Goal: Task Accomplishment & Management: Use online tool/utility

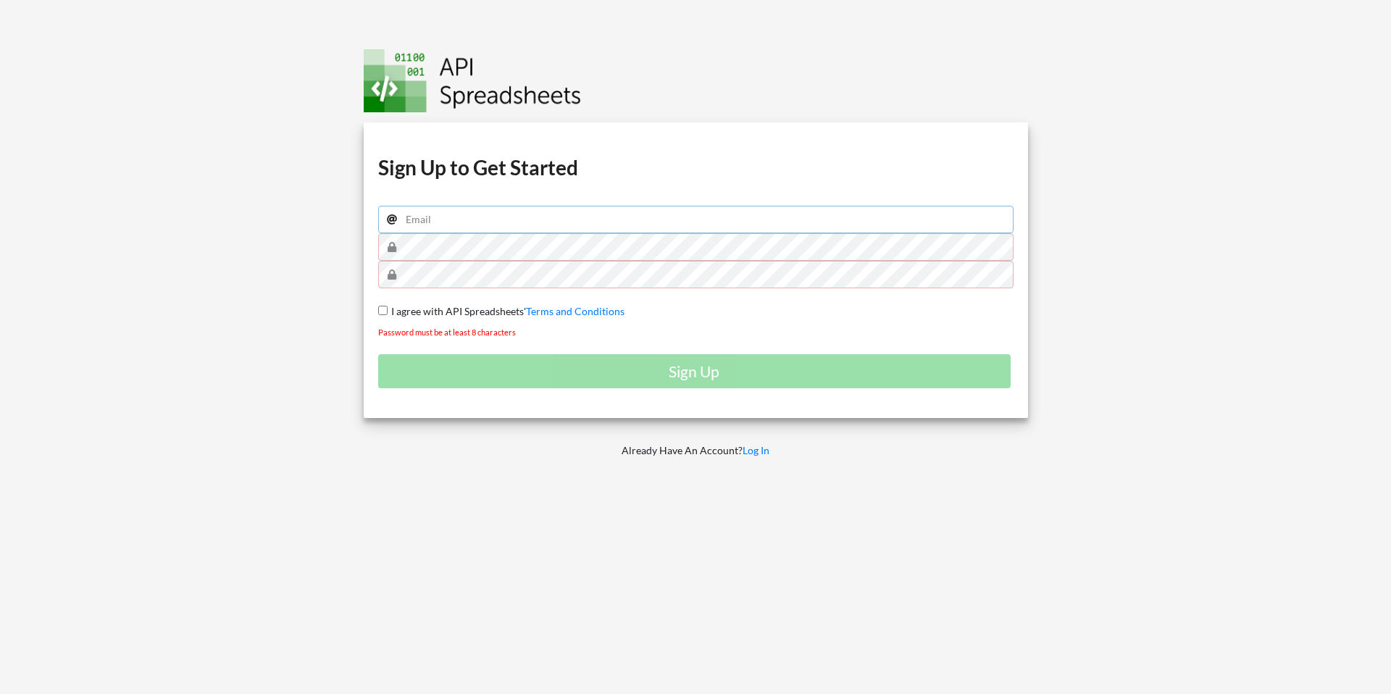
click at [467, 219] on input "email" at bounding box center [695, 220] width 635 height 28
type input "[EMAIL_ADDRESS][DOMAIN_NAME]"
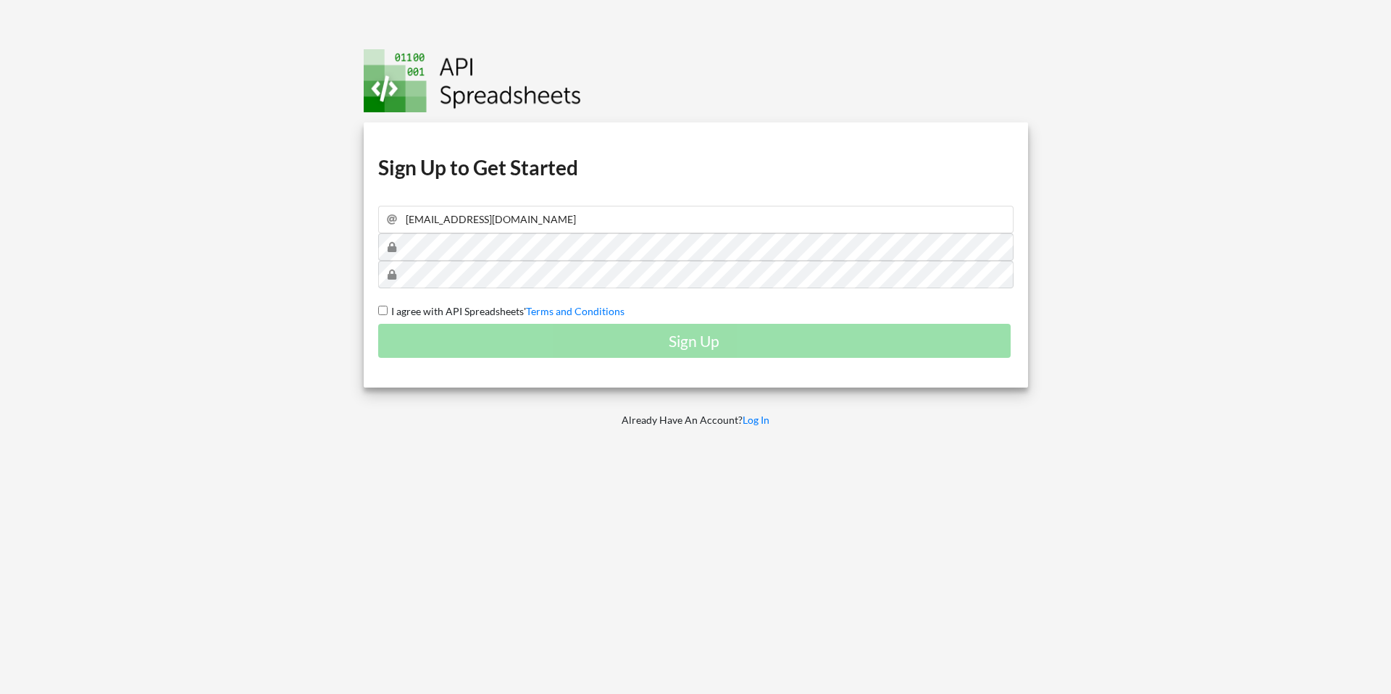
click at [382, 309] on input "I agree with API Spreadsheets' Terms and Conditions" at bounding box center [382, 310] width 9 height 9
checkbox input "true"
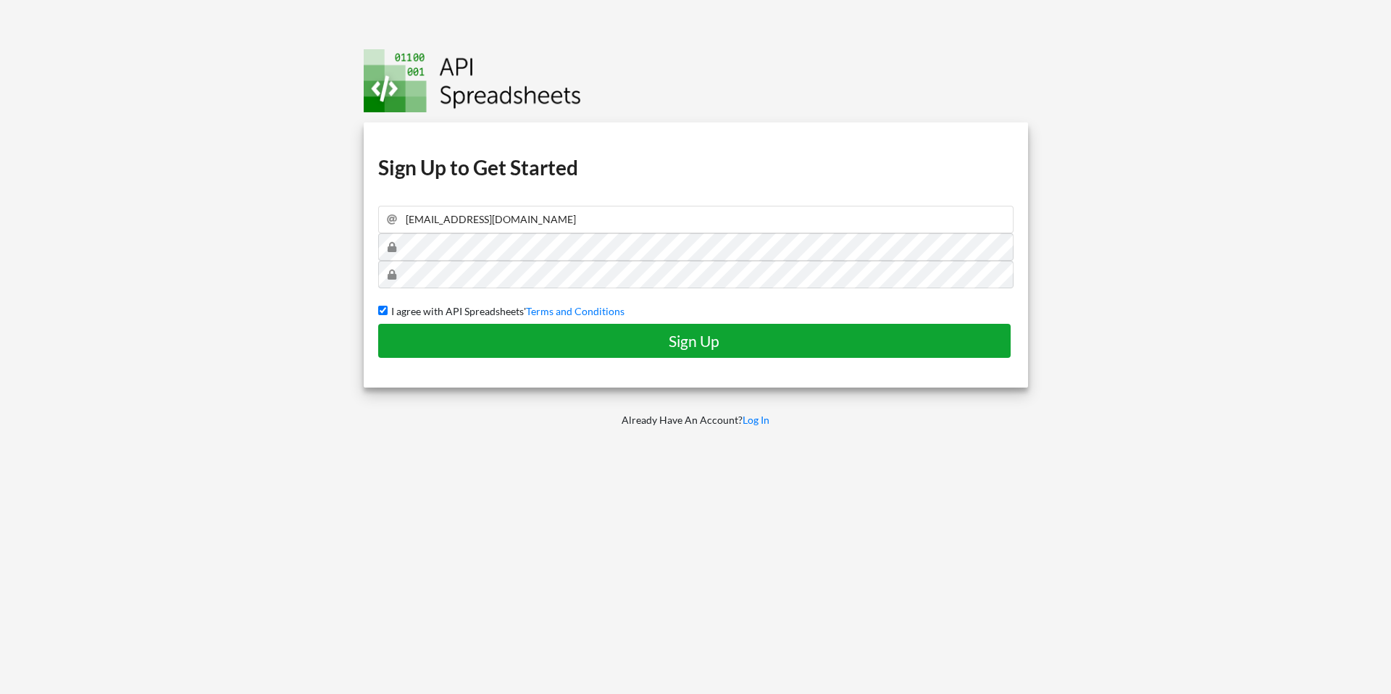
click at [480, 338] on h4 "Sign Up" at bounding box center [694, 341] width 603 height 18
checkbox input "false"
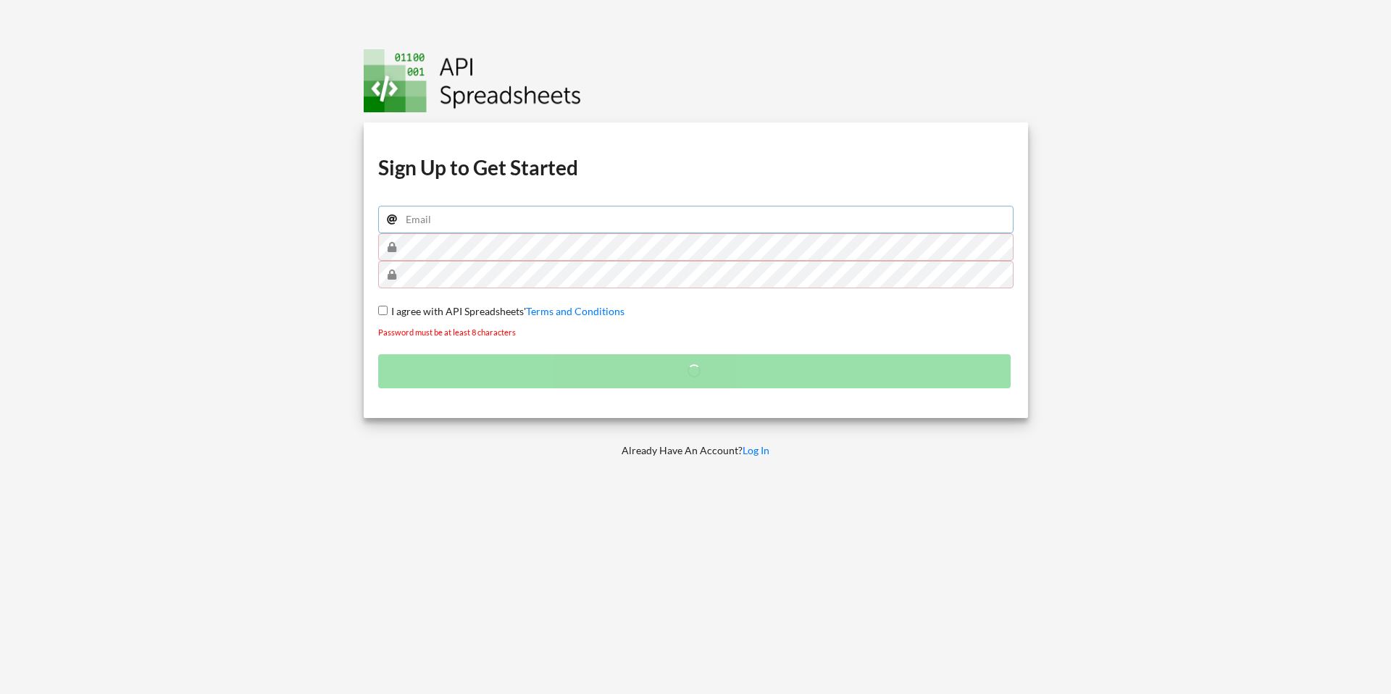
click at [435, 216] on input "email" at bounding box center [695, 220] width 635 height 28
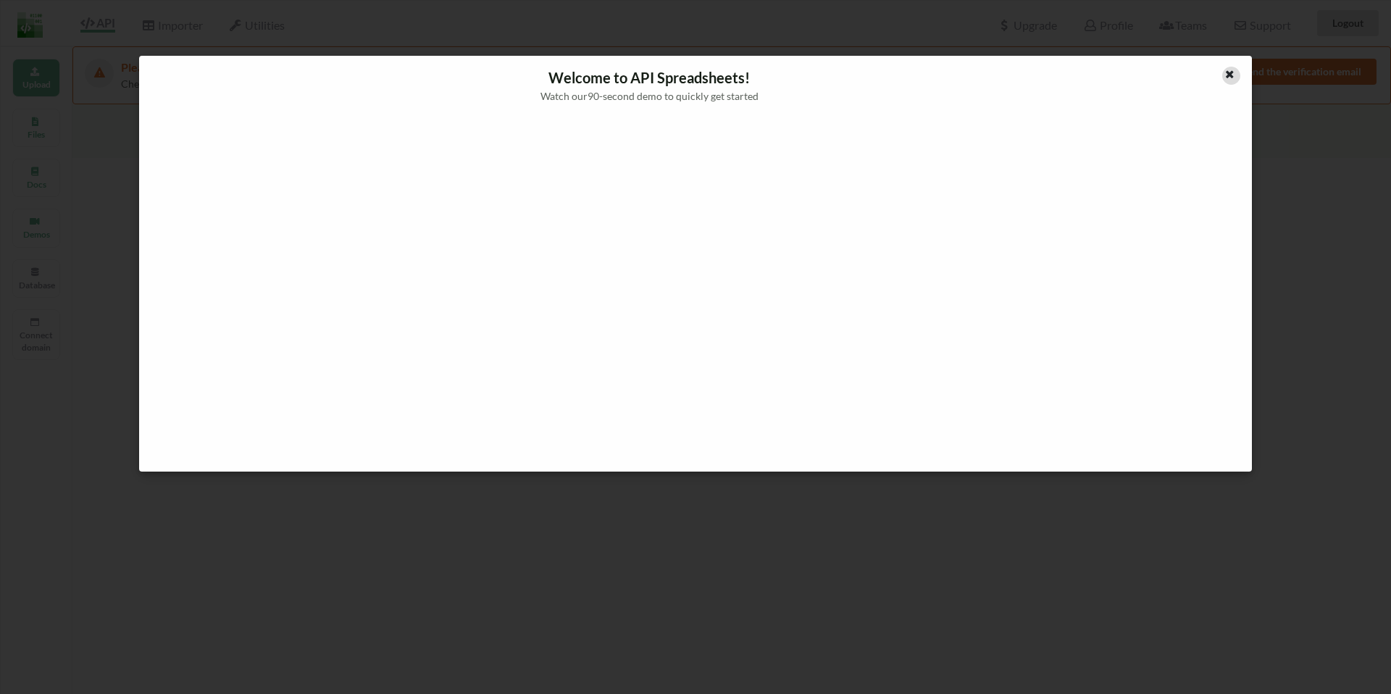
click at [1230, 69] on icon at bounding box center [1229, 72] width 12 height 10
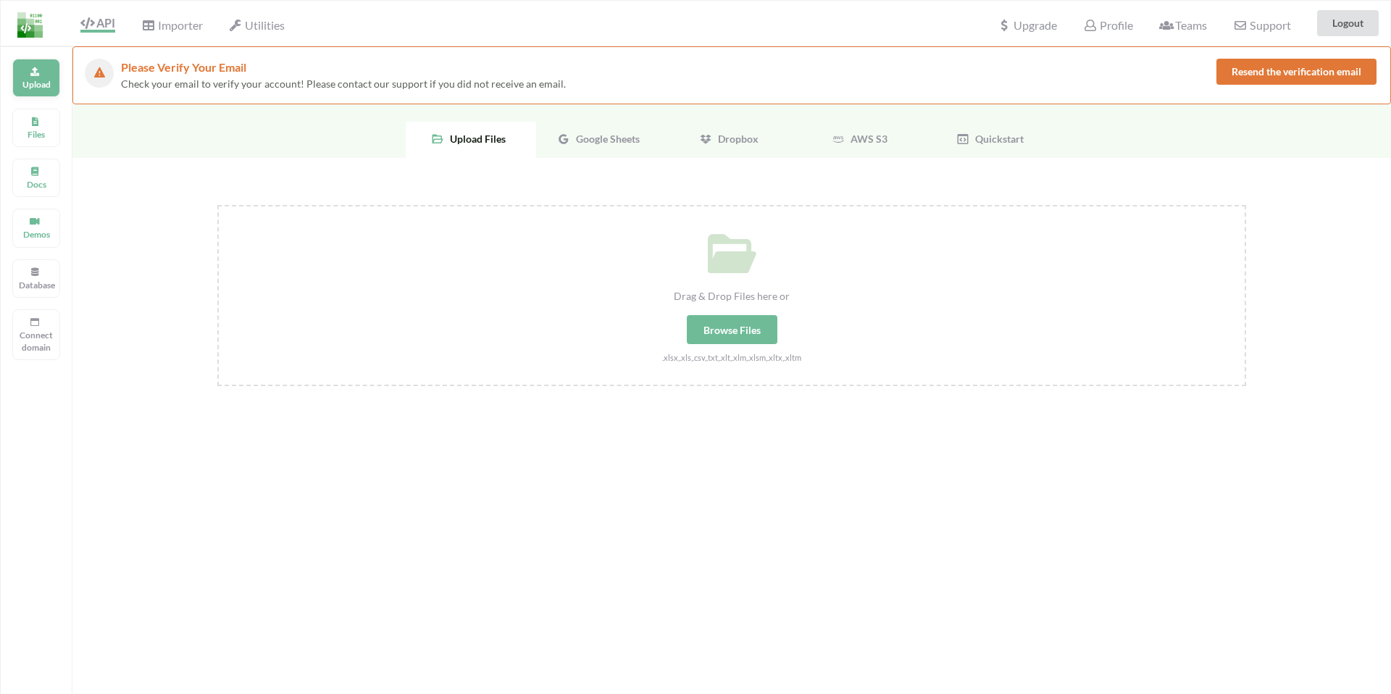
click at [38, 77] on div "Upload" at bounding box center [36, 78] width 48 height 38
click at [621, 143] on span "Google Sheets" at bounding box center [605, 139] width 70 height 12
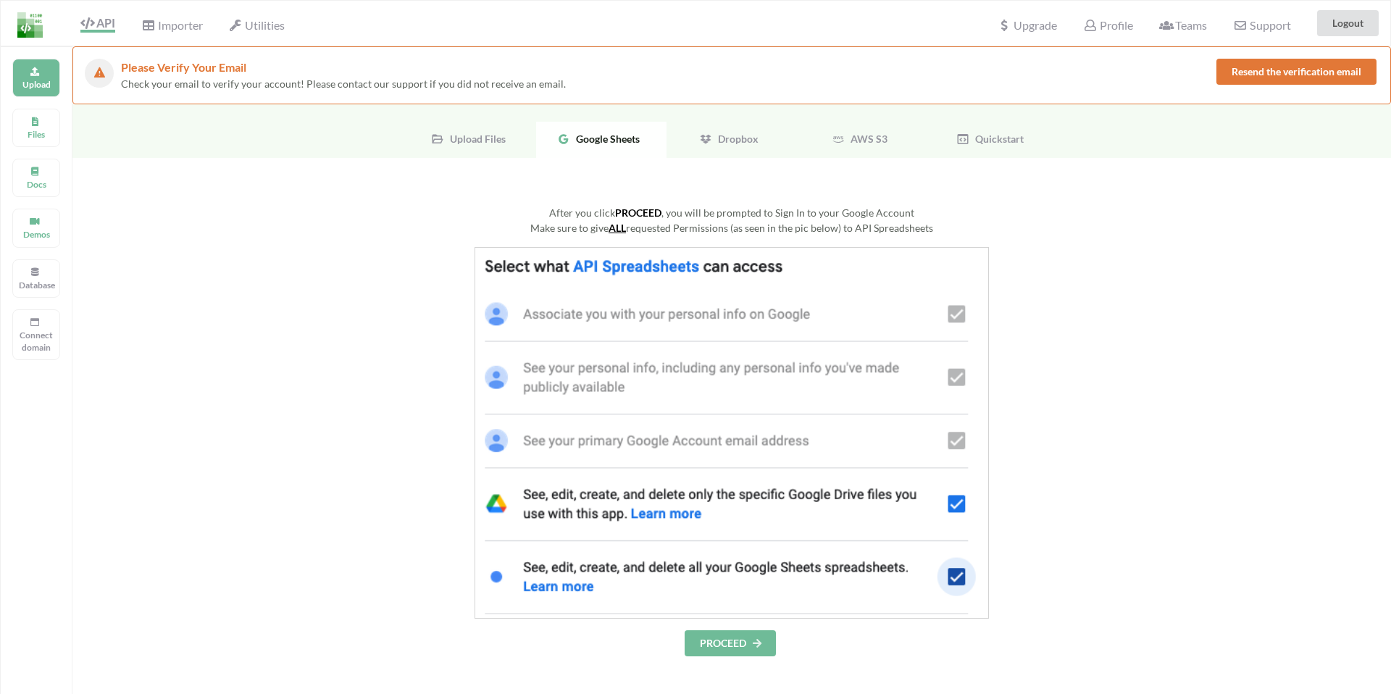
click at [714, 637] on button "PROCEED" at bounding box center [730, 643] width 91 height 26
click at [745, 649] on button "PROCEED" at bounding box center [730, 643] width 91 height 26
click at [742, 650] on button "PROCEED" at bounding box center [730, 643] width 91 height 26
click at [1102, 26] on span "Profile" at bounding box center [1107, 26] width 49 height 17
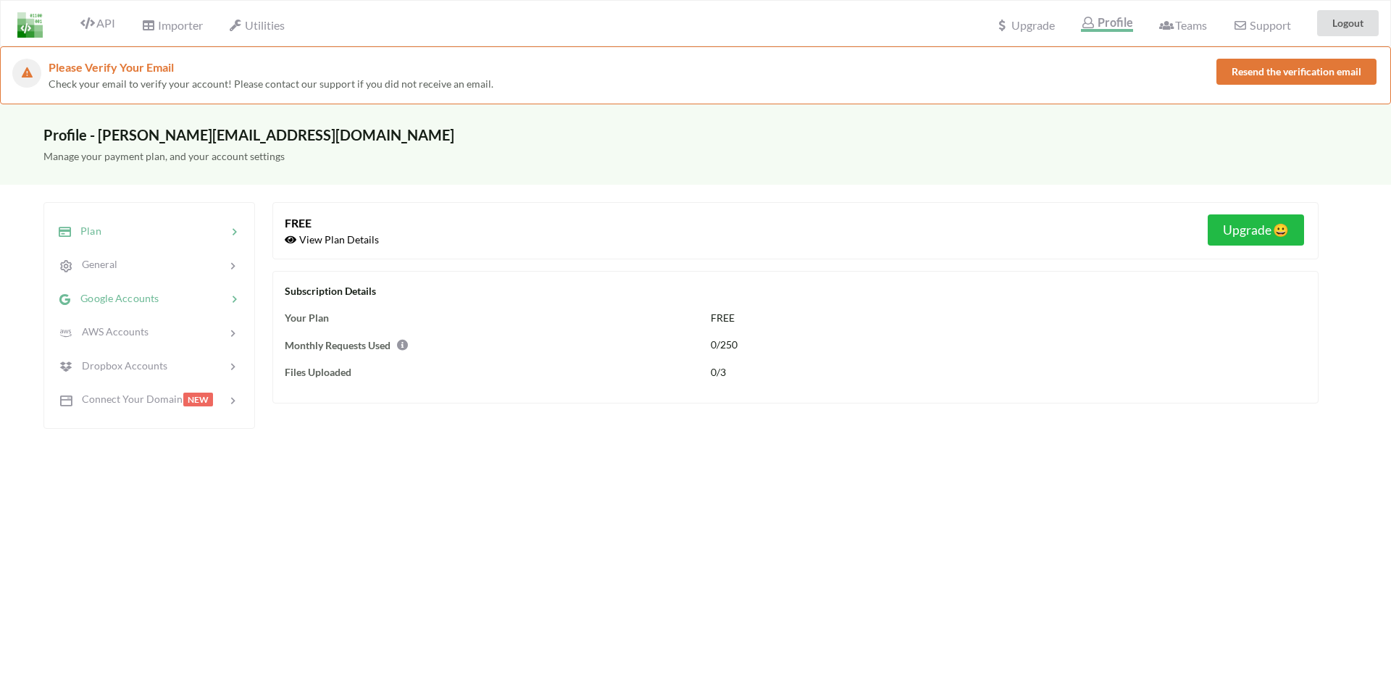
click at [109, 298] on span "Google Accounts" at bounding box center [115, 298] width 87 height 12
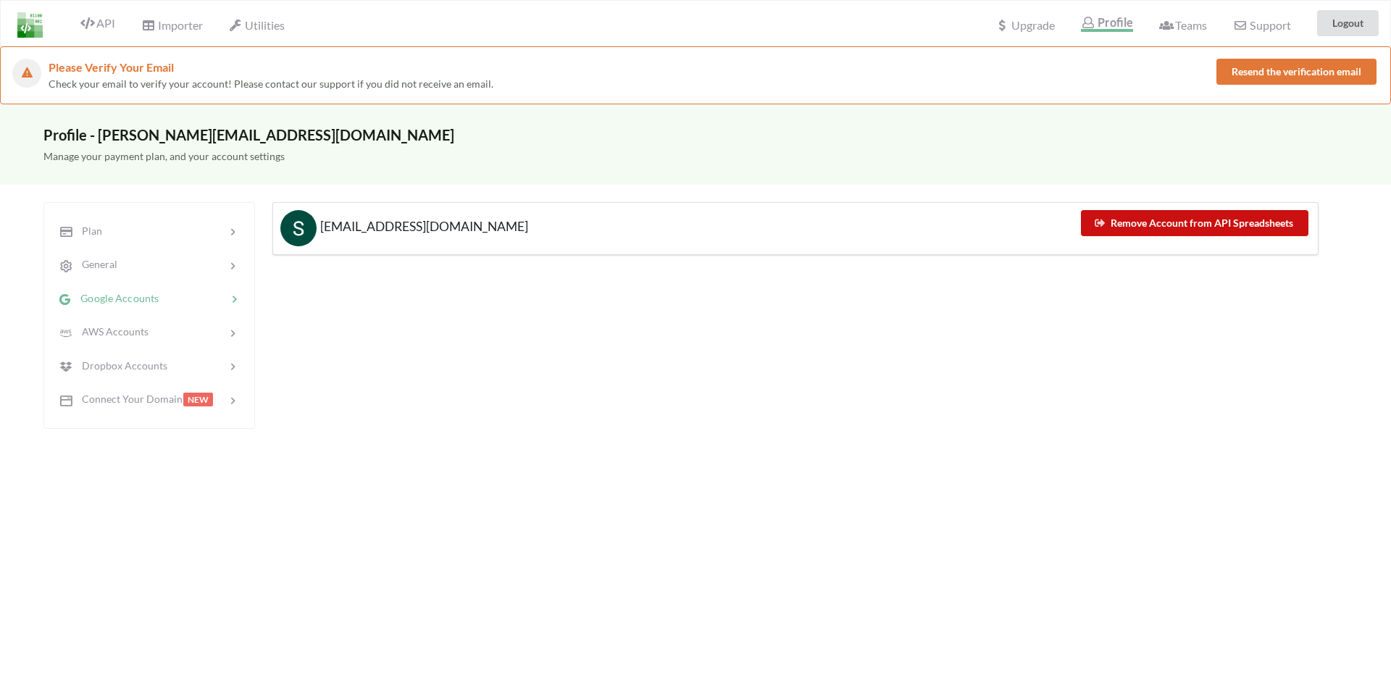
click at [1150, 227] on button "Remove Account from API Spreadsheets" at bounding box center [1194, 223] width 227 height 26
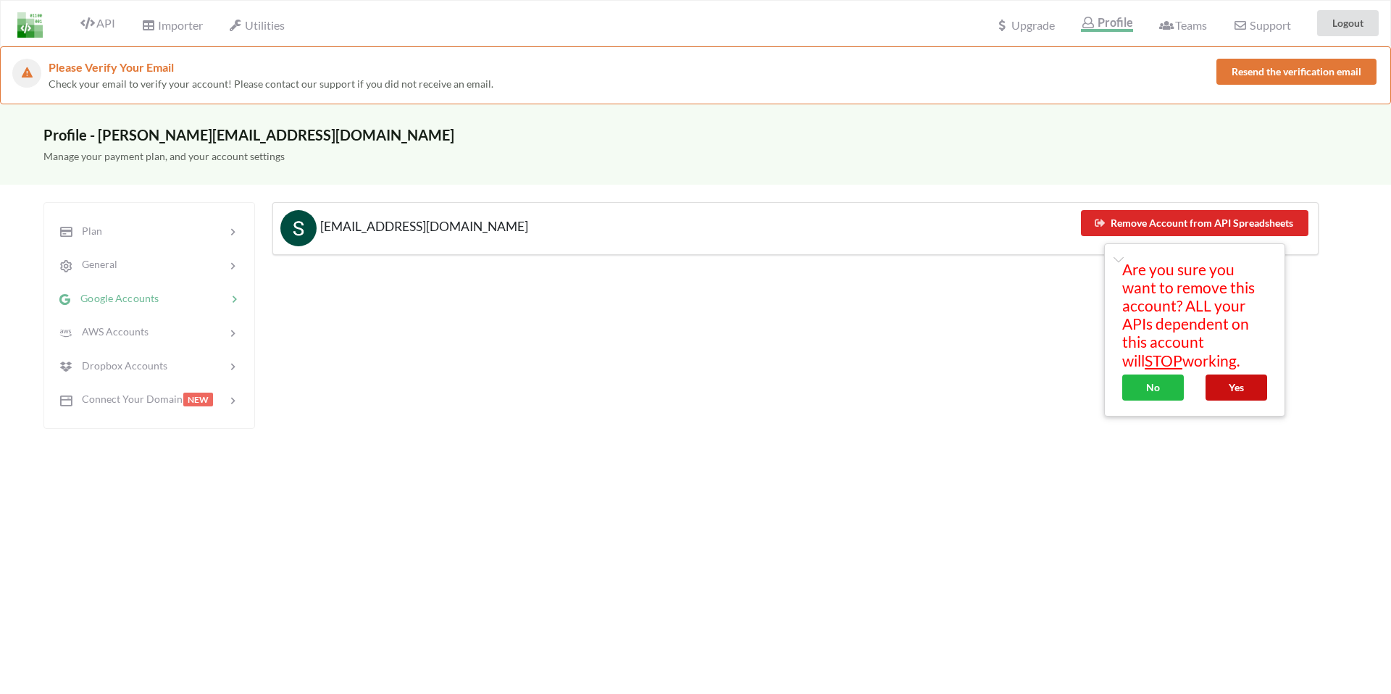
click at [1230, 393] on button "Yes" at bounding box center [1236, 387] width 62 height 26
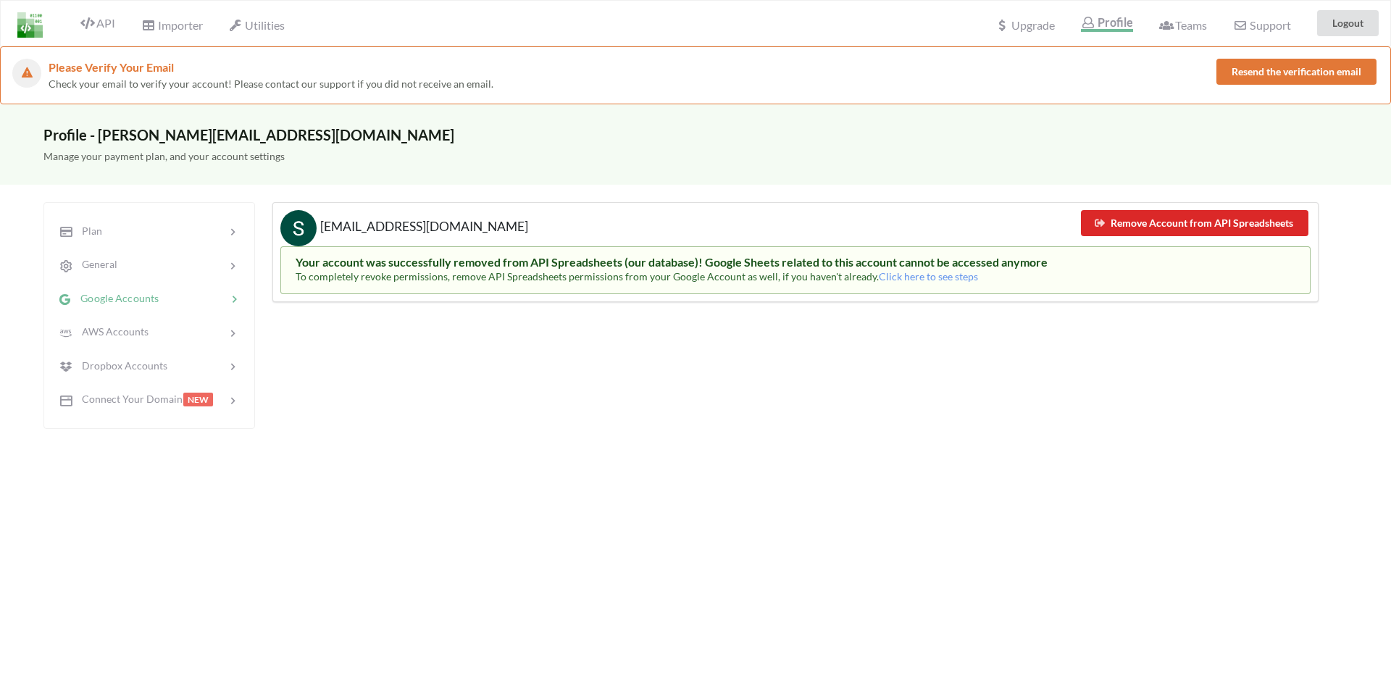
click at [35, 22] on img at bounding box center [29, 24] width 25 height 25
click at [97, 25] on span "API" at bounding box center [97, 24] width 35 height 17
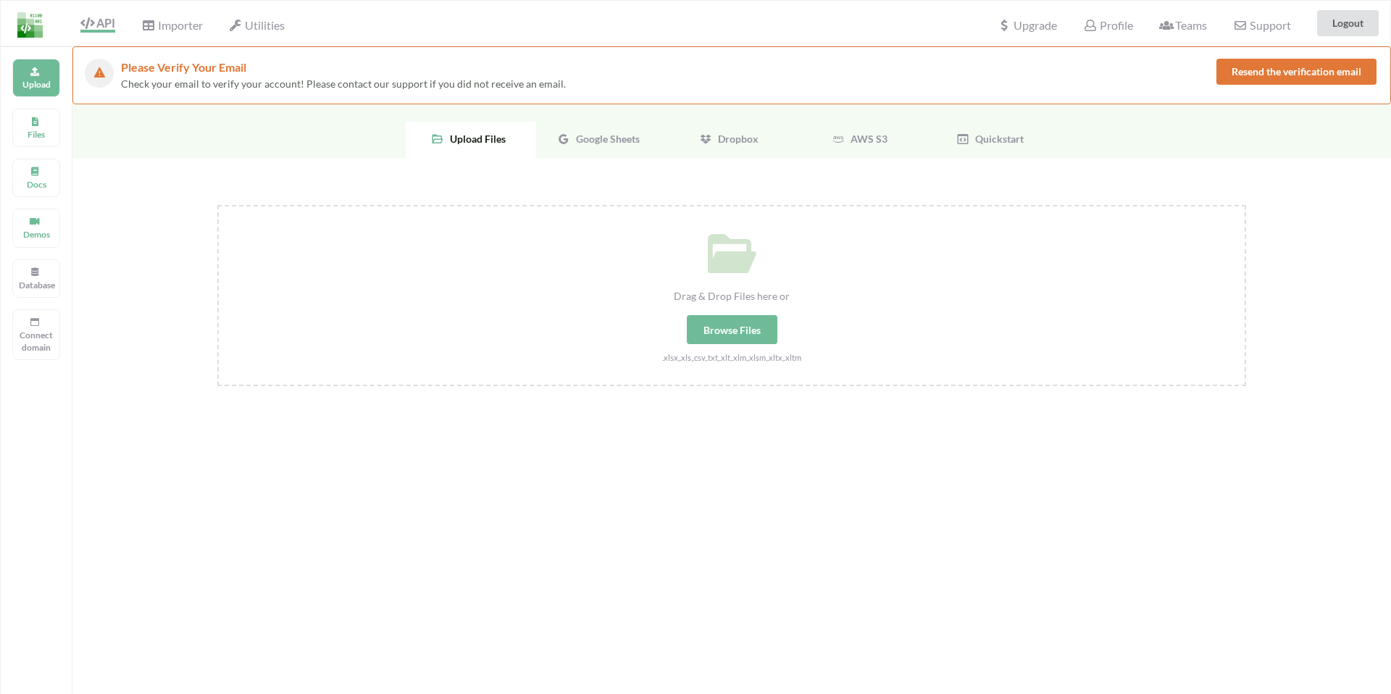
click at [613, 146] on div "Google Sheets" at bounding box center [601, 140] width 130 height 36
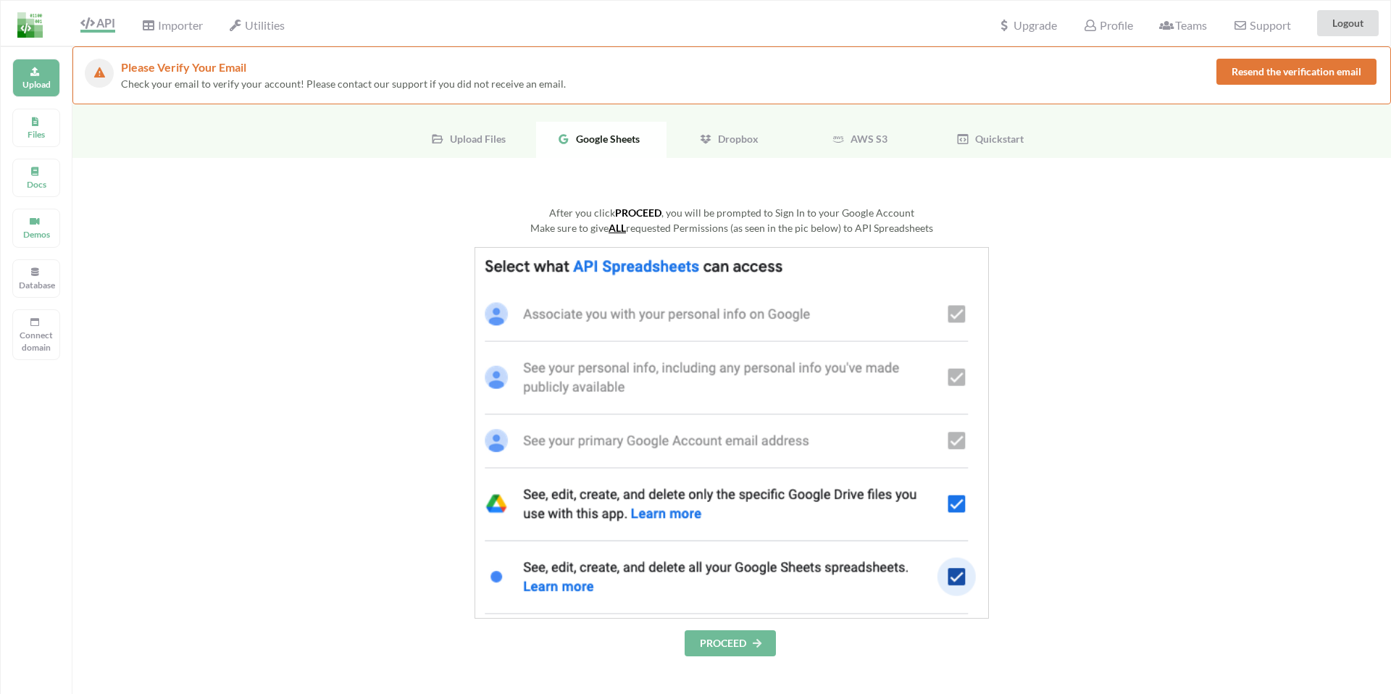
click at [725, 648] on button "PROCEED" at bounding box center [730, 643] width 91 height 26
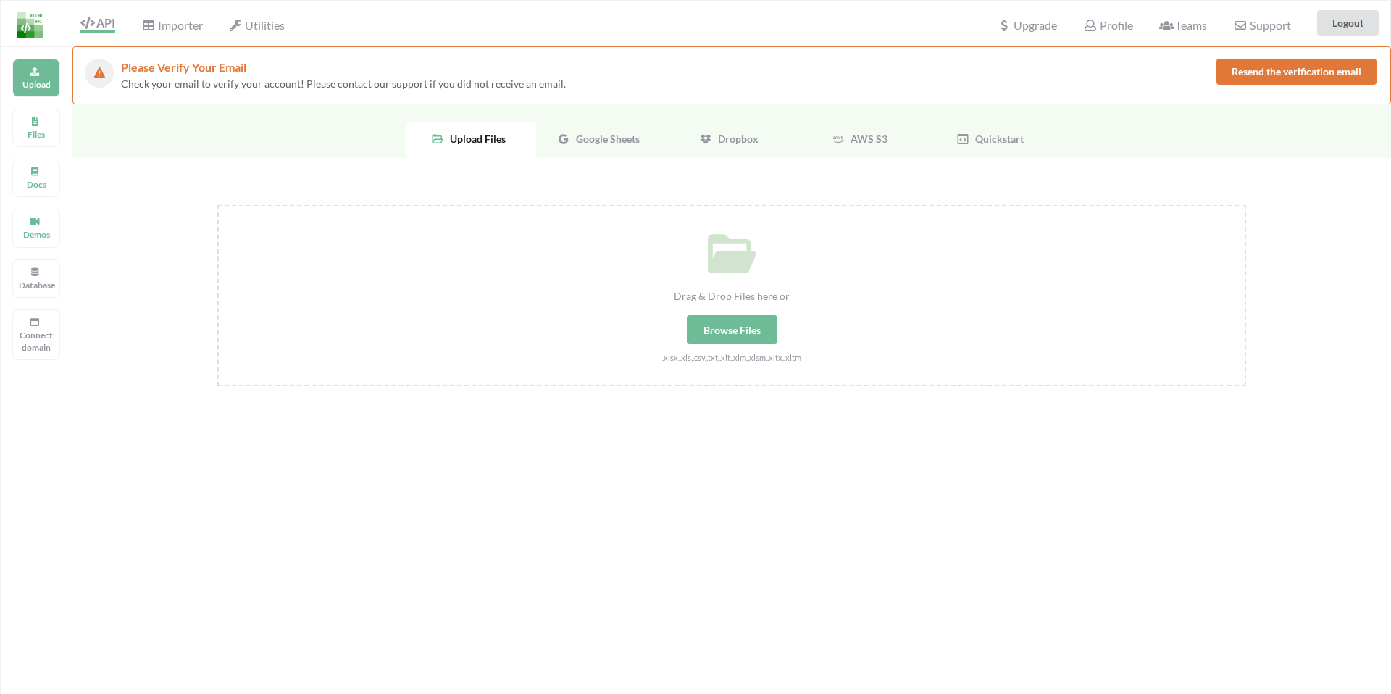
click at [616, 139] on span "Google Sheets" at bounding box center [605, 139] width 70 height 12
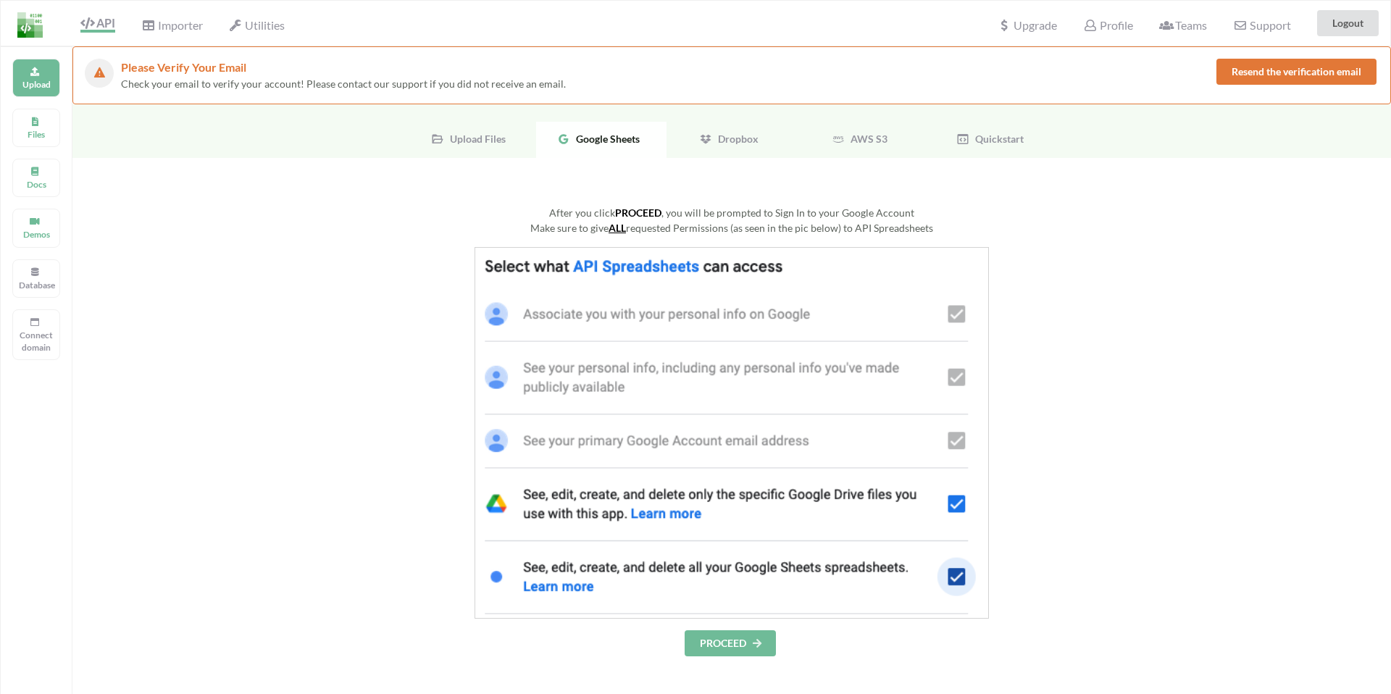
click at [729, 642] on button "PROCEED" at bounding box center [730, 643] width 91 height 26
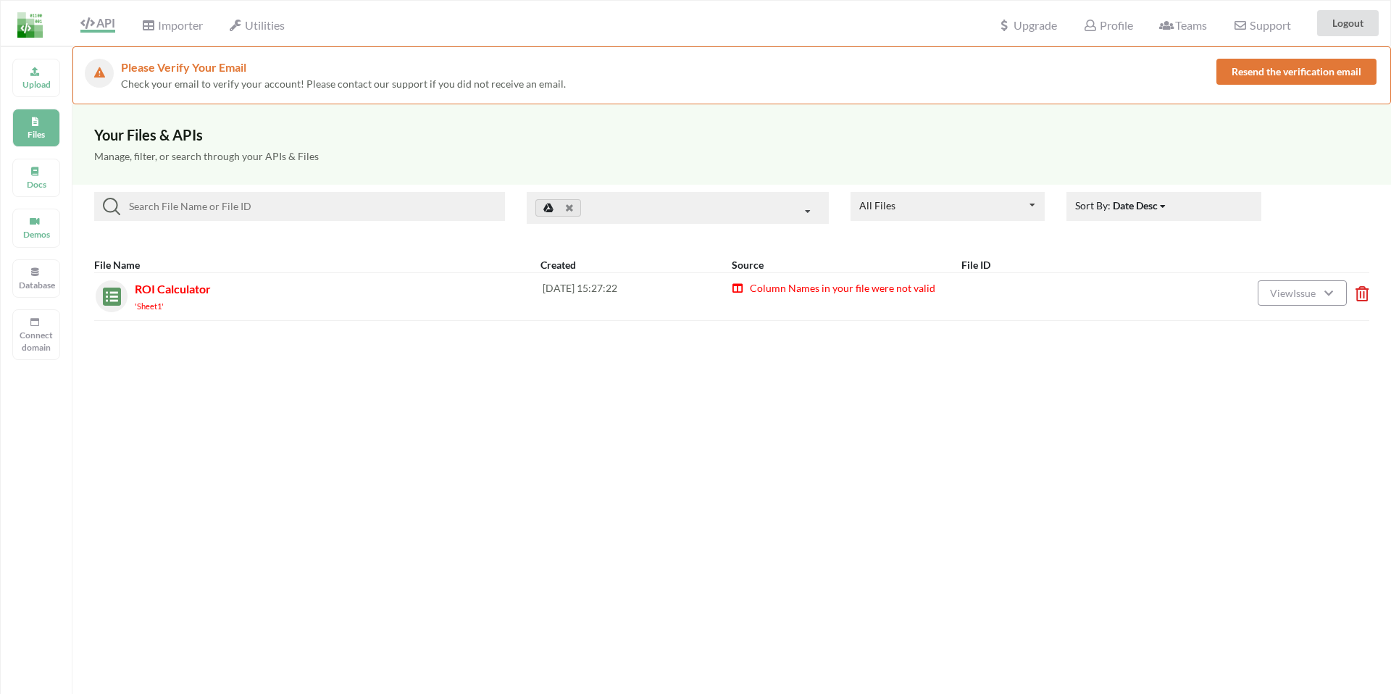
click at [173, 293] on span "ROI Calculator" at bounding box center [173, 289] width 76 height 14
click at [115, 292] on img at bounding box center [108, 292] width 25 height 25
click at [1331, 295] on icon at bounding box center [1328, 291] width 12 height 10
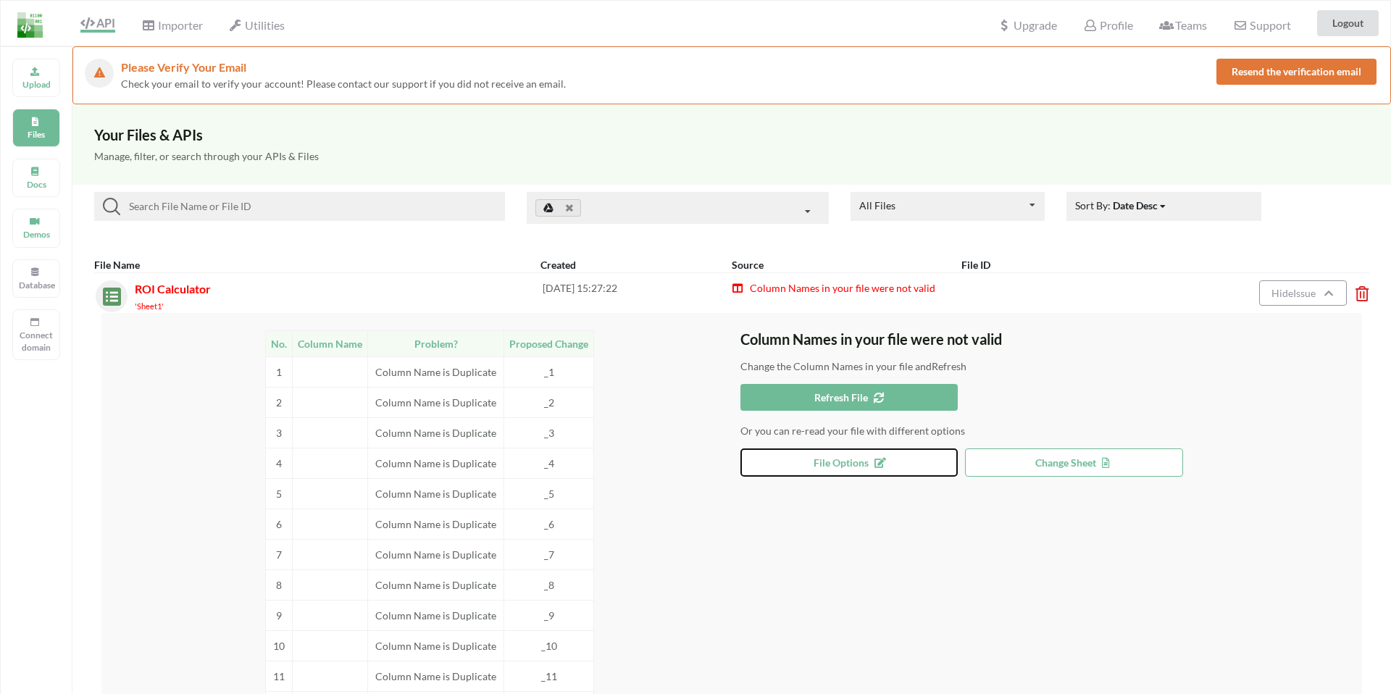
click at [863, 454] on button "File Options" at bounding box center [848, 462] width 217 height 28
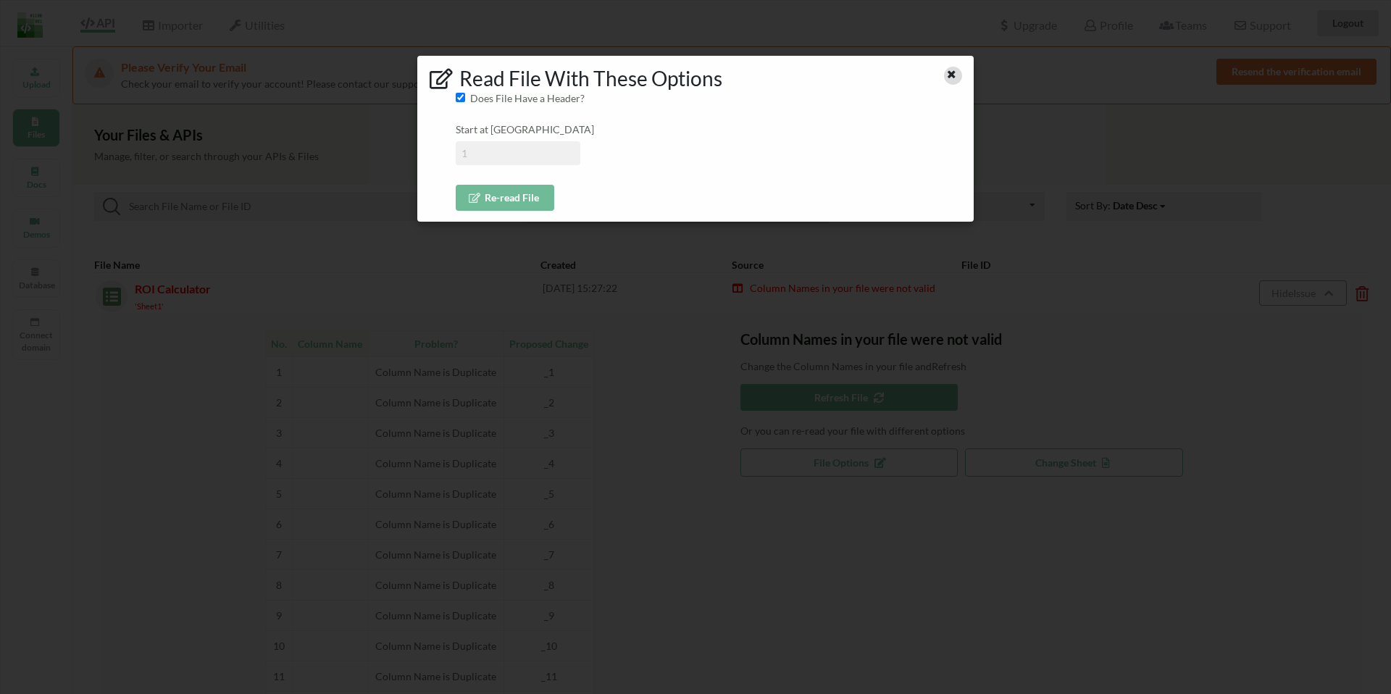
click at [948, 78] on icon at bounding box center [951, 72] width 12 height 10
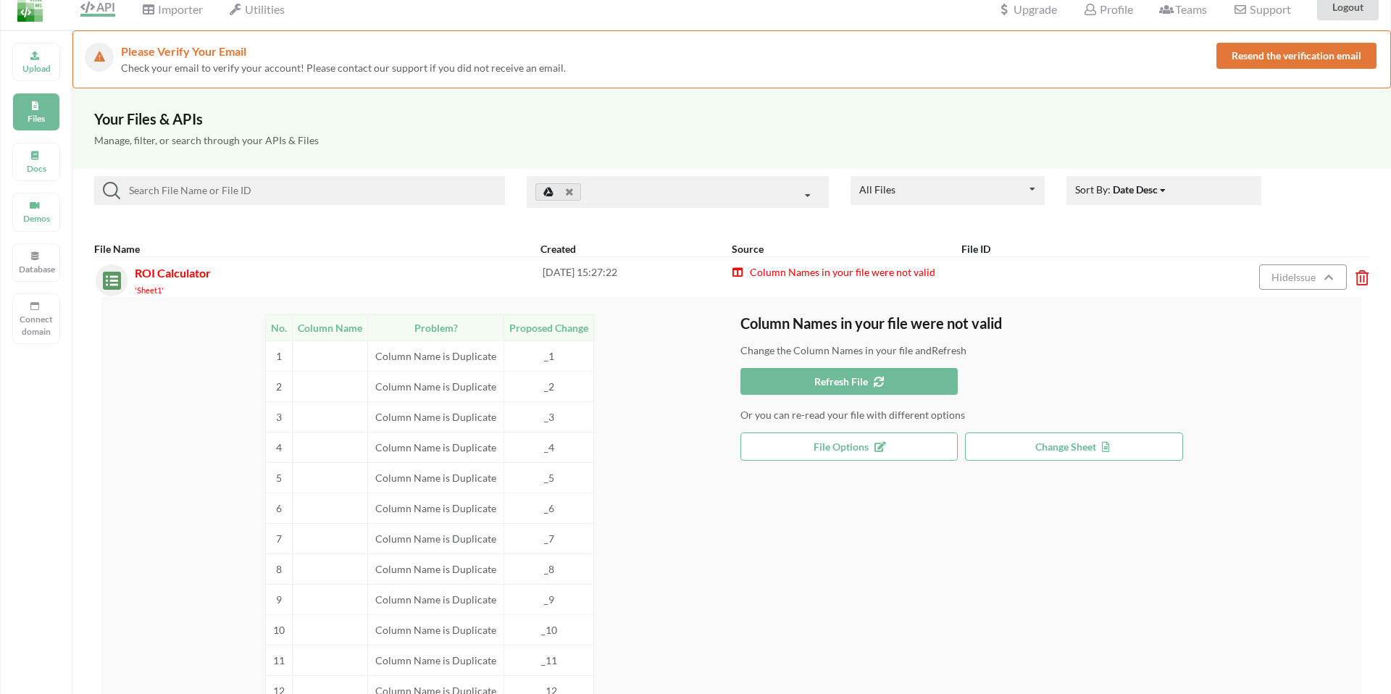
scroll to position [19, 0]
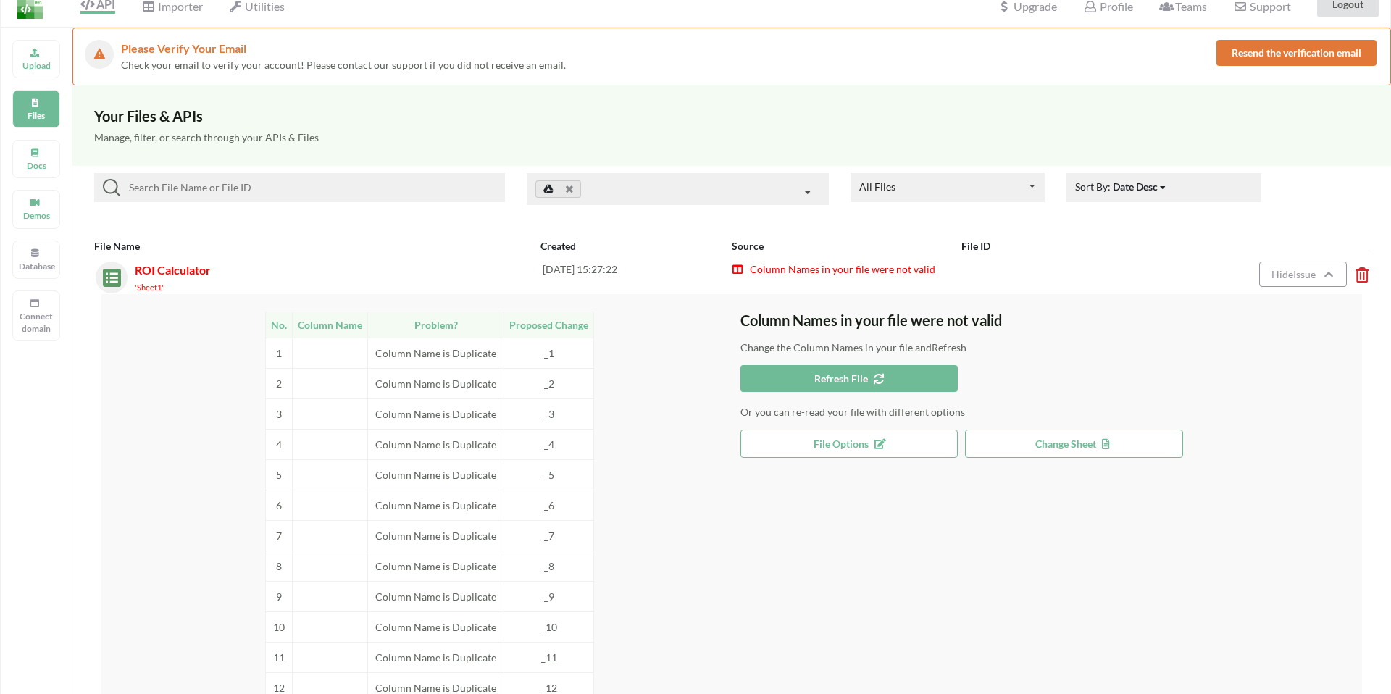
click at [679, 481] on div "No. Column Name Problem? Proposed Change 1 Column Name is Duplicate _1 2 Column…" at bounding box center [429, 537] width 621 height 453
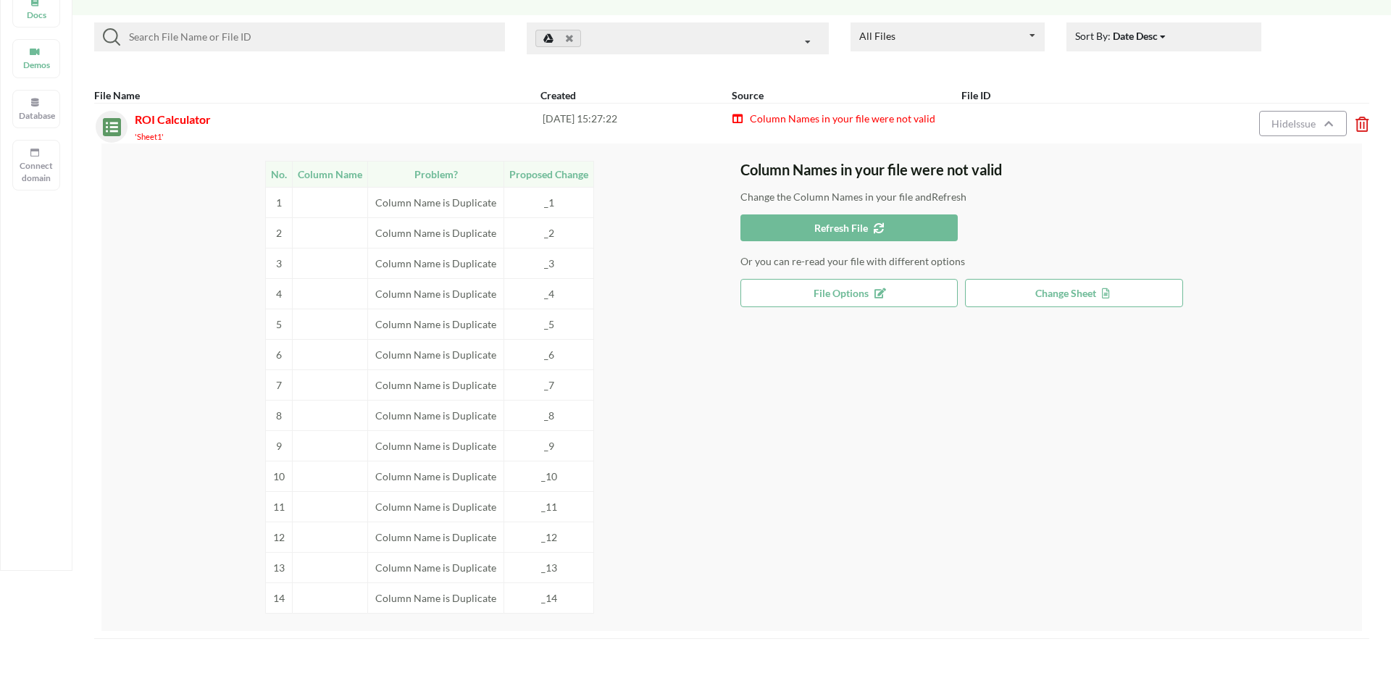
scroll to position [172, 0]
click at [832, 222] on span "Refresh File" at bounding box center [849, 225] width 70 height 12
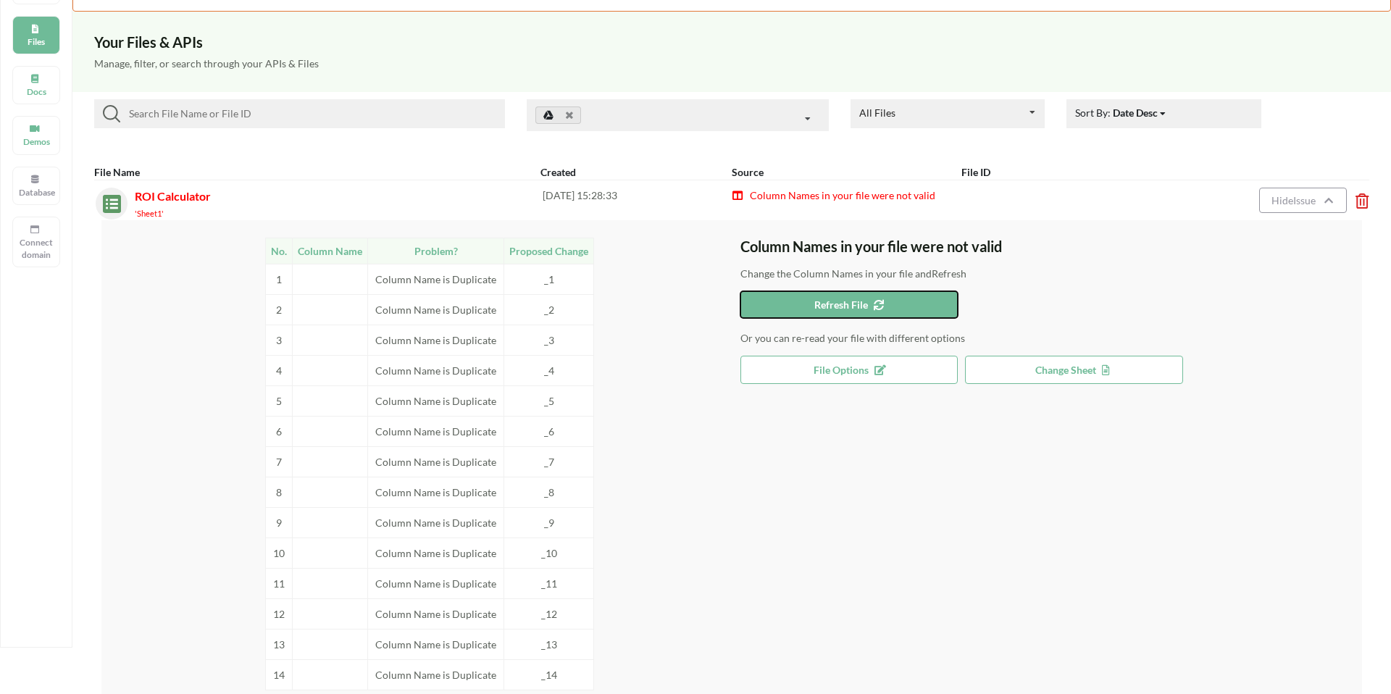
scroll to position [109, 0]
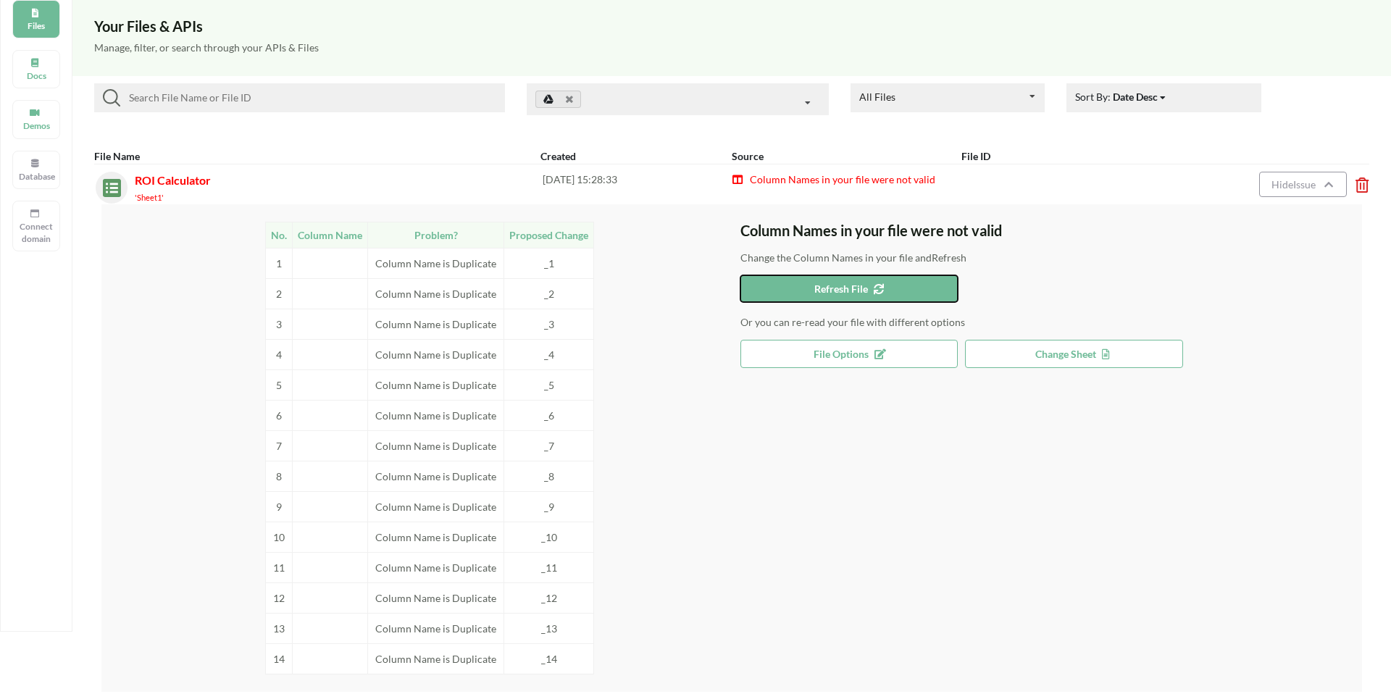
click at [874, 282] on icon at bounding box center [876, 287] width 12 height 10
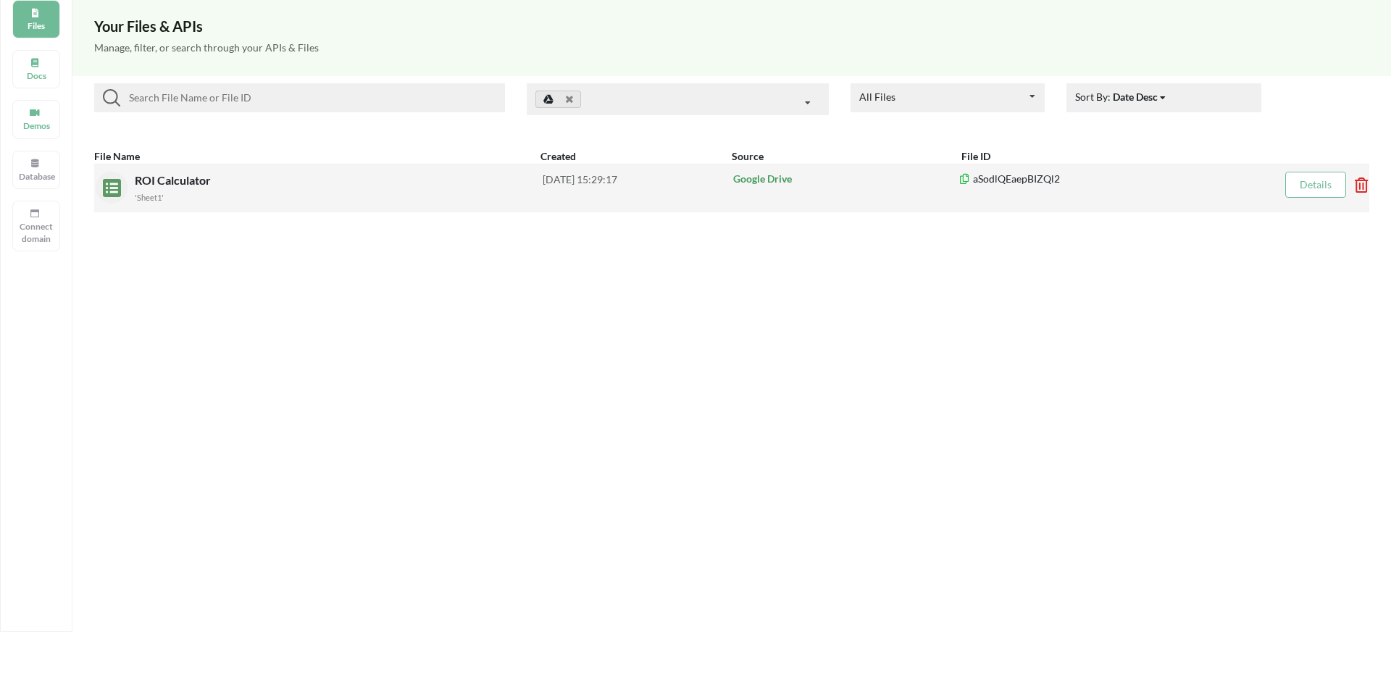
click at [928, 192] on div "Google Drive" at bounding box center [845, 188] width 227 height 33
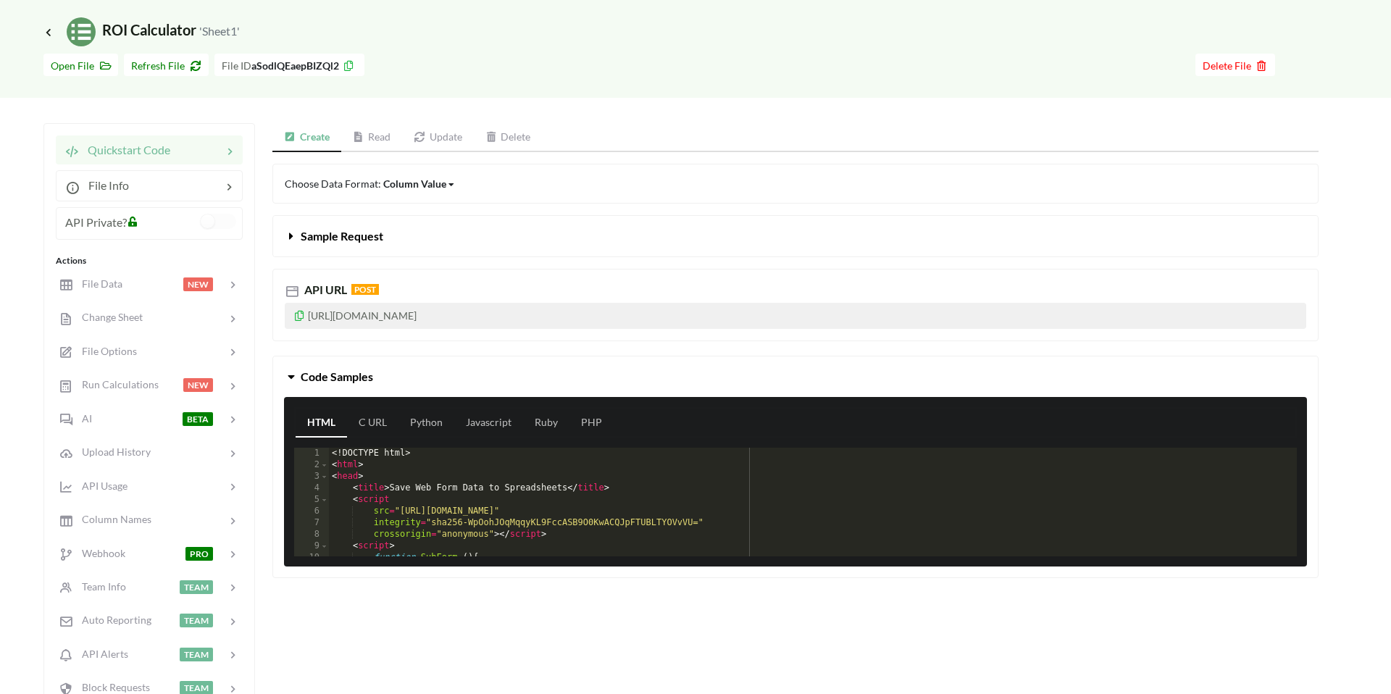
click at [327, 314] on p "https://api.apispreadsheets.com/data/aSodlQEaepBIZQl2/" at bounding box center [795, 316] width 1021 height 26
click at [208, 220] on label at bounding box center [218, 221] width 35 height 15
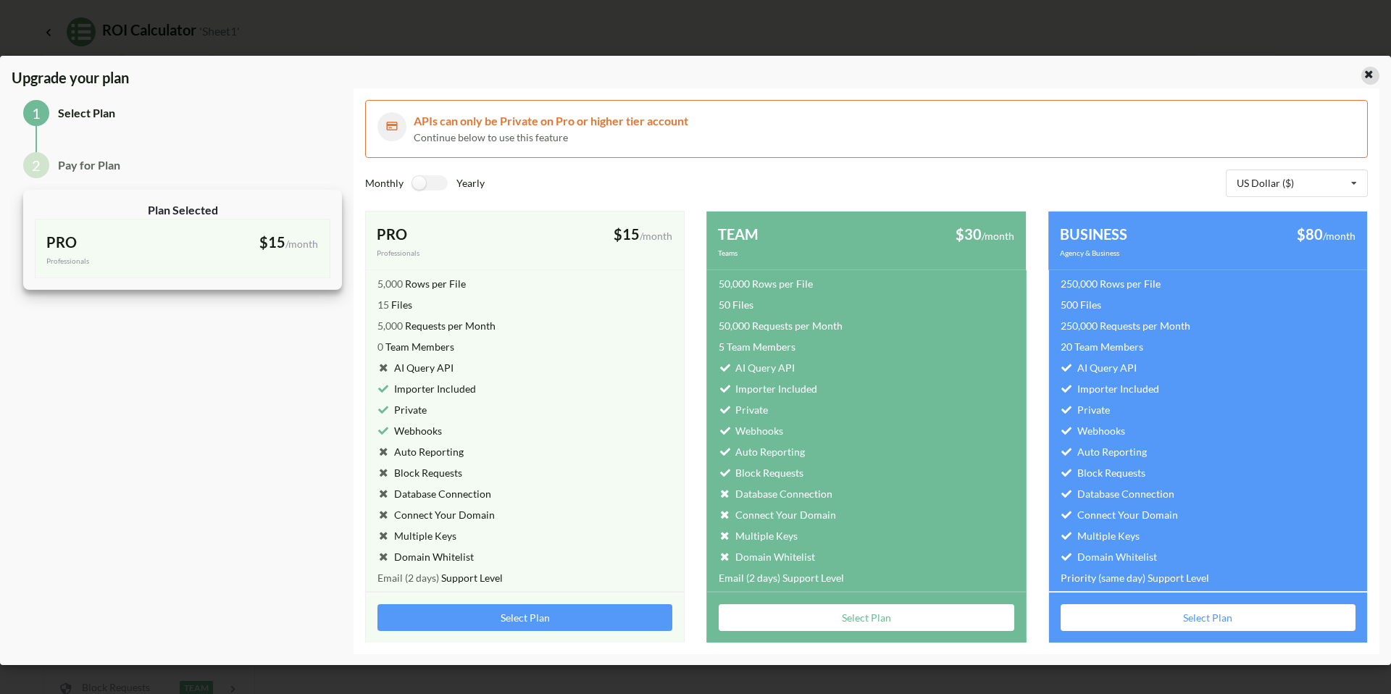
click at [1365, 78] on icon at bounding box center [1368, 72] width 12 height 10
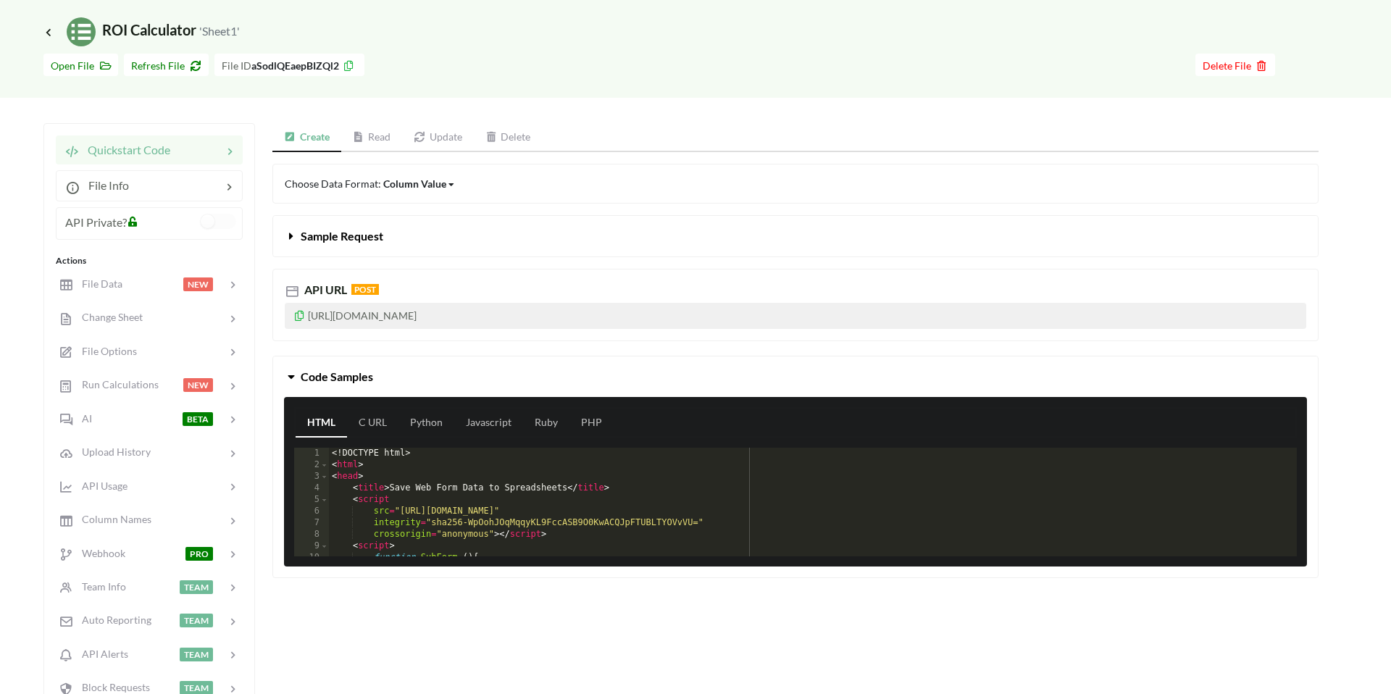
click at [396, 314] on p "https://api.apispreadsheets.com/data/aSodlQEaepBIZQl2/" at bounding box center [795, 316] width 1021 height 26
copy p "https://api.apispreadsheets.com/data/aSodlQEaepBIZQl2/"
click at [298, 318] on icon at bounding box center [299, 314] width 12 height 10
